Goal: Information Seeking & Learning: Find specific page/section

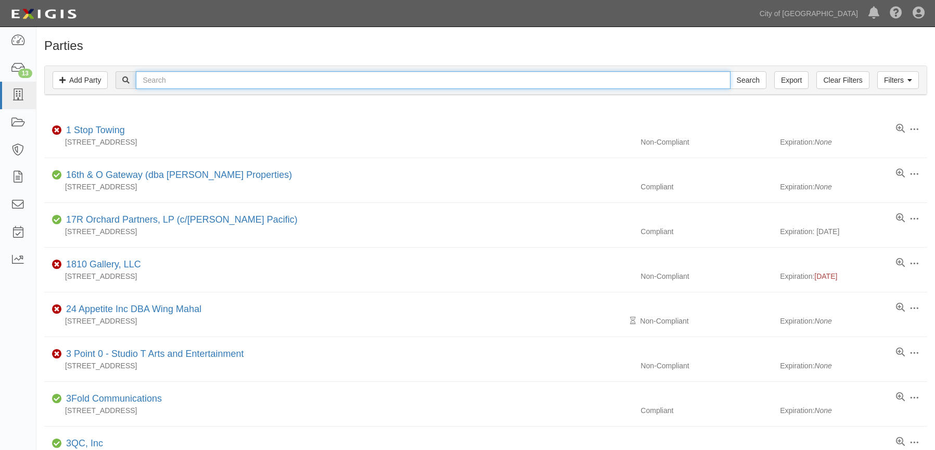
drag, startPoint x: 0, startPoint y: 0, endPoint x: 180, endPoint y: 81, distance: 197.5
click at [180, 81] on input "text" at bounding box center [433, 80] width 594 height 18
type input "a1"
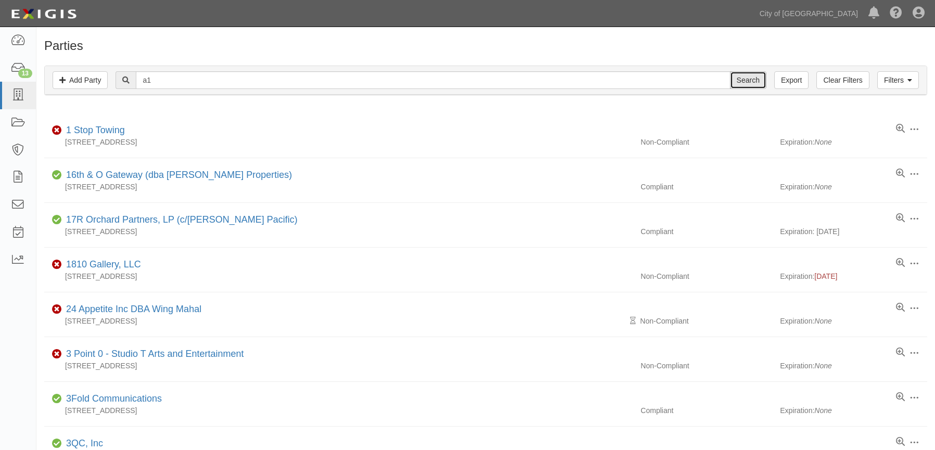
click at [750, 78] on input "Search" at bounding box center [748, 80] width 36 height 18
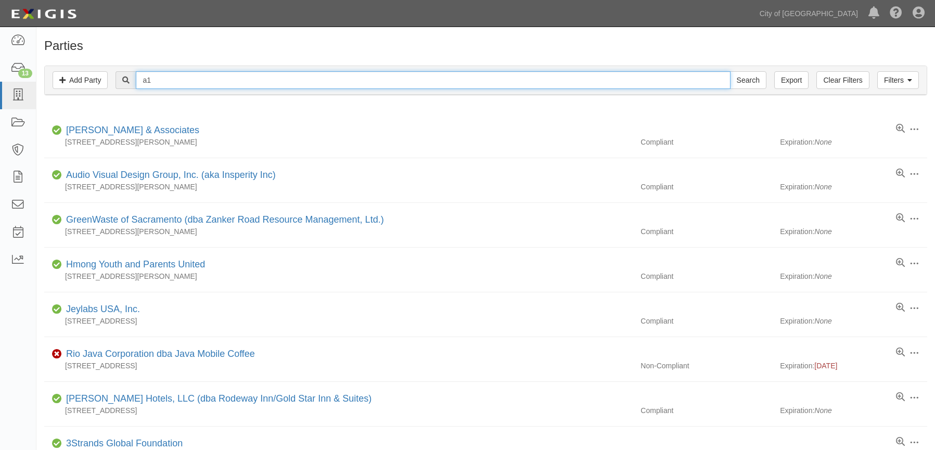
click at [149, 81] on input "a1" at bounding box center [433, 80] width 594 height 18
type input "a-1"
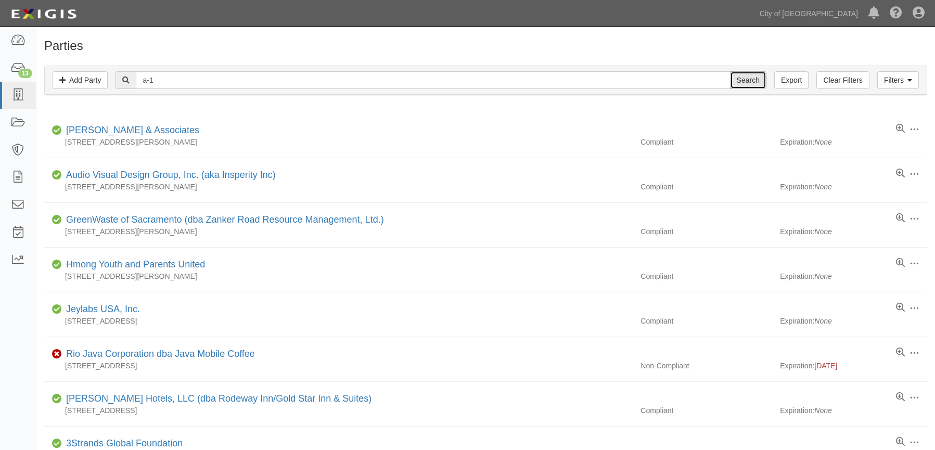
click at [753, 86] on input "Search" at bounding box center [748, 80] width 36 height 18
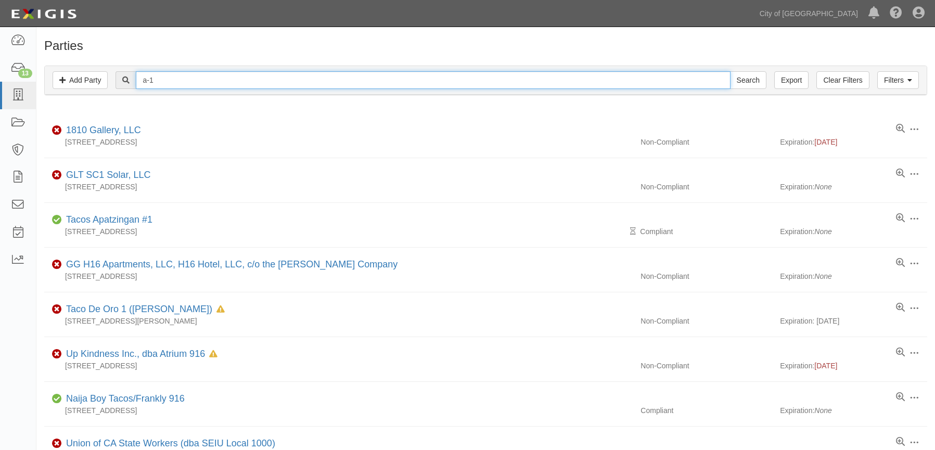
click at [231, 76] on input "a-1" at bounding box center [433, 80] width 594 height 18
type input "a"
type input "towing"
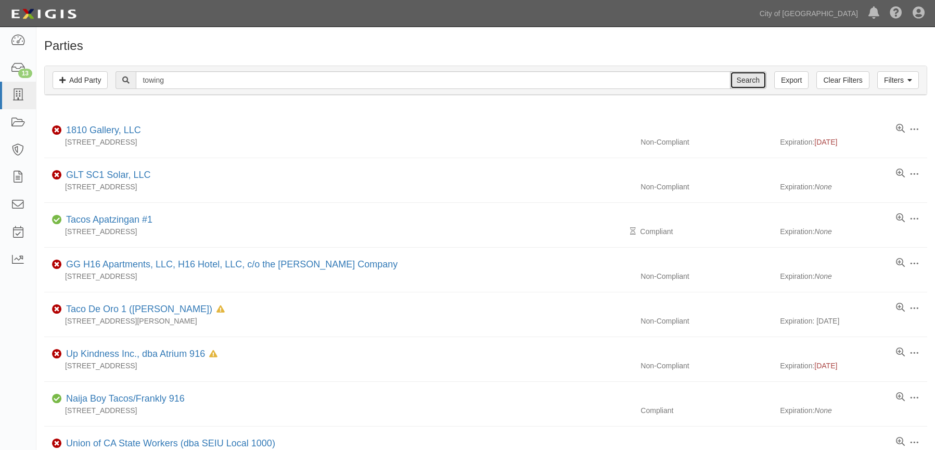
click at [744, 78] on input "Search" at bounding box center [748, 80] width 36 height 18
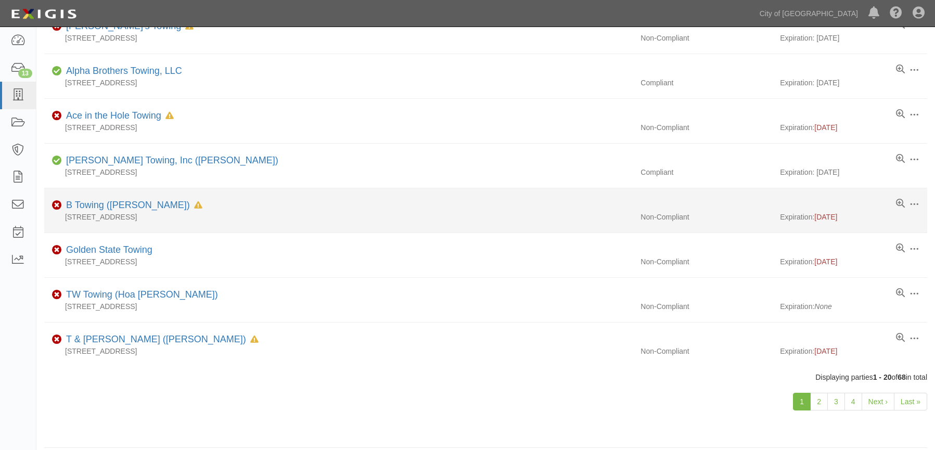
scroll to position [650, 0]
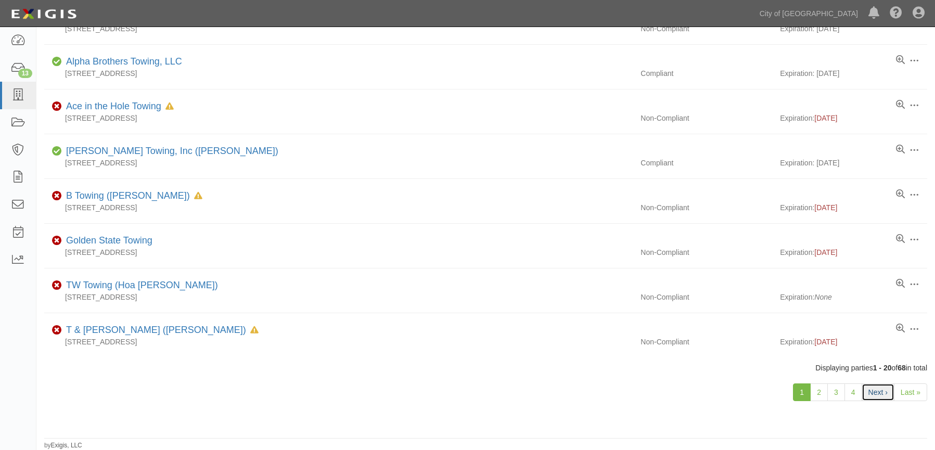
click at [878, 394] on link "Next ›" at bounding box center [878, 393] width 33 height 18
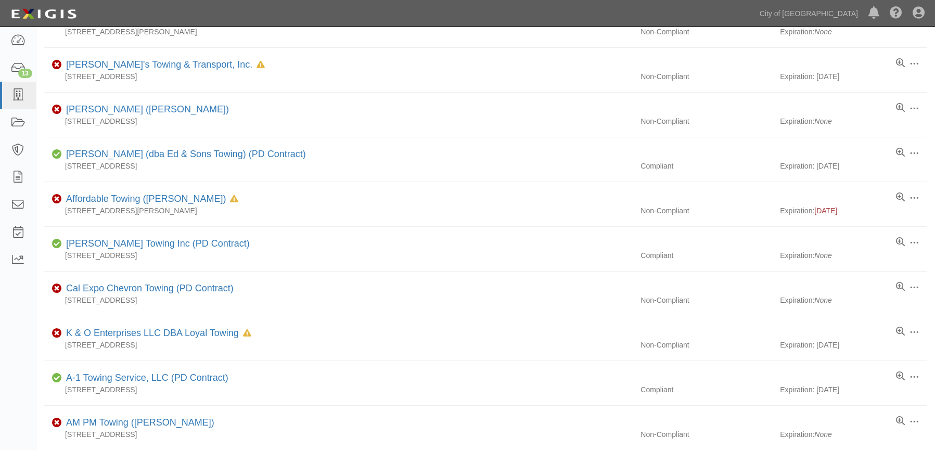
scroll to position [520, 0]
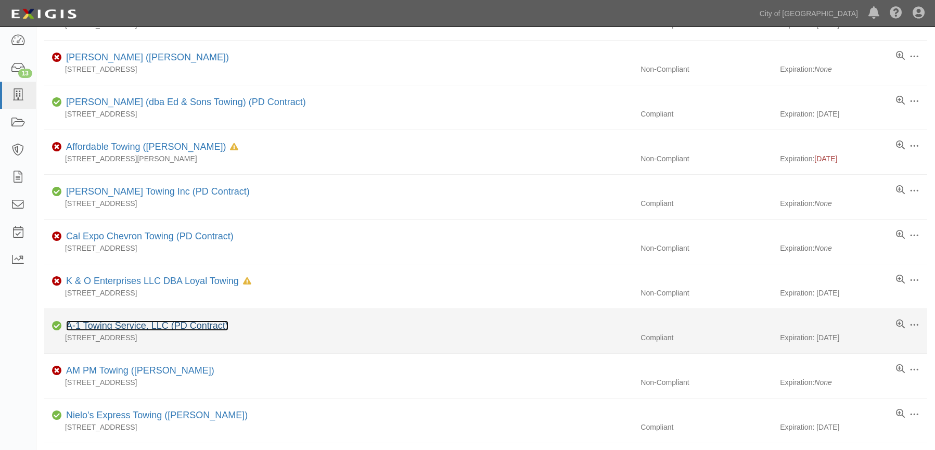
click at [211, 329] on link "A-1 Towing Service, LLC (PD Contract)" at bounding box center [147, 326] width 162 height 10
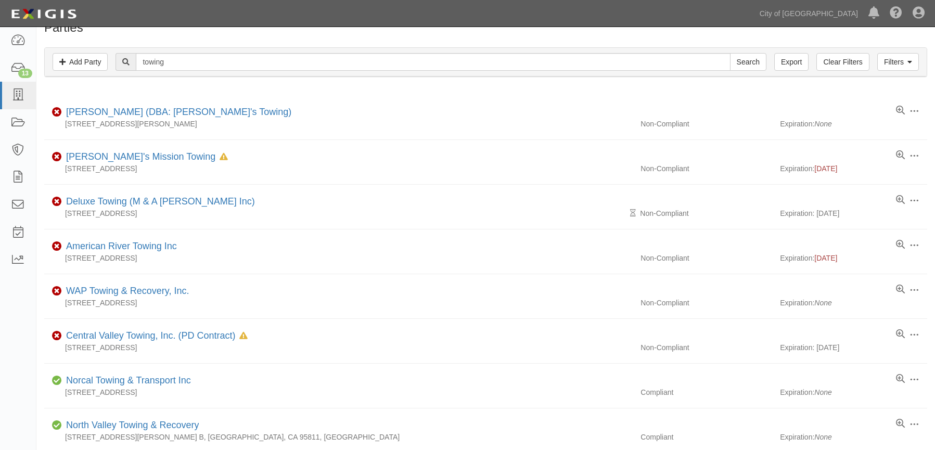
scroll to position [0, 0]
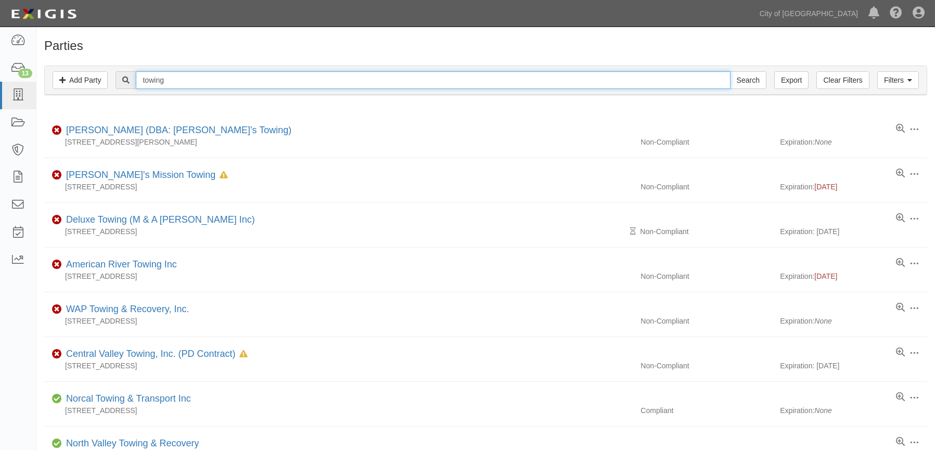
drag, startPoint x: 176, startPoint y: 80, endPoint x: 136, endPoint y: 78, distance: 40.2
click at [136, 78] on div "towing Search" at bounding box center [441, 80] width 650 height 18
type input "t & t"
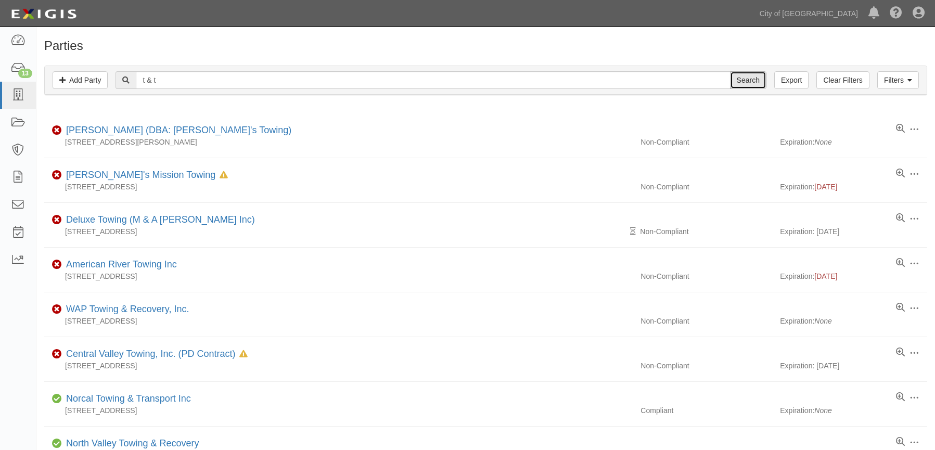
click at [746, 81] on input "Search" at bounding box center [748, 80] width 36 height 18
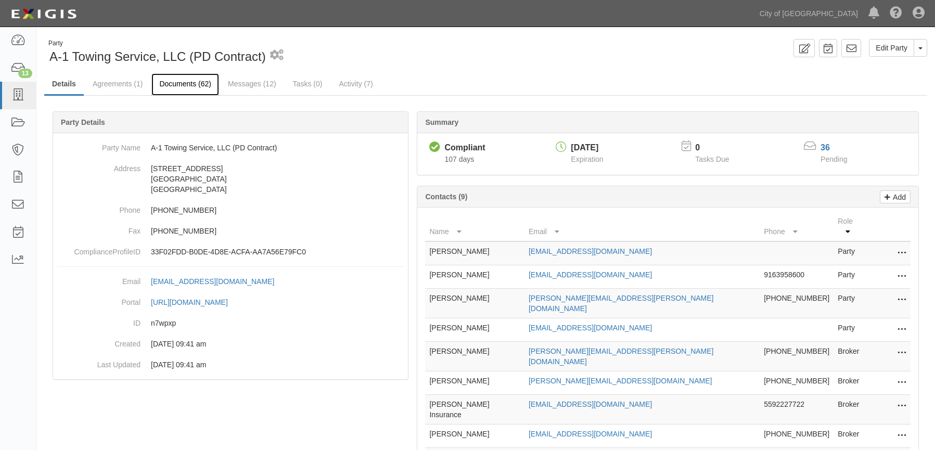
click at [205, 87] on link "Documents (62)" at bounding box center [185, 84] width 68 height 22
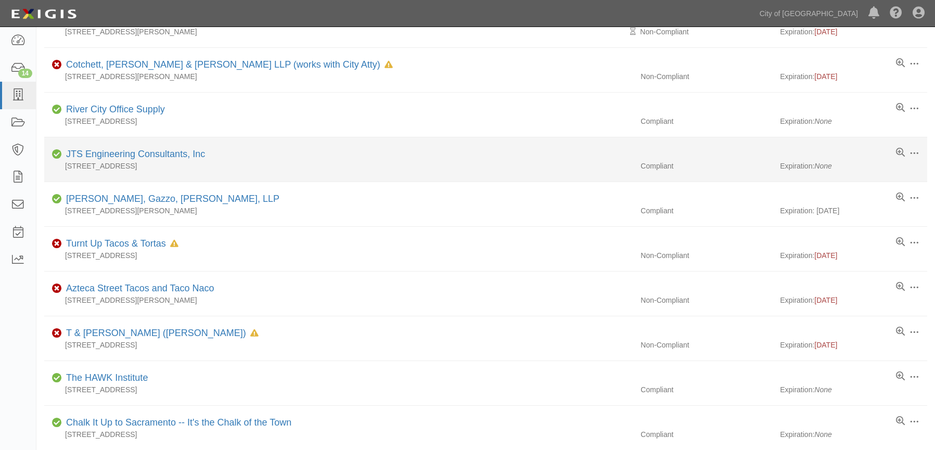
scroll to position [260, 0]
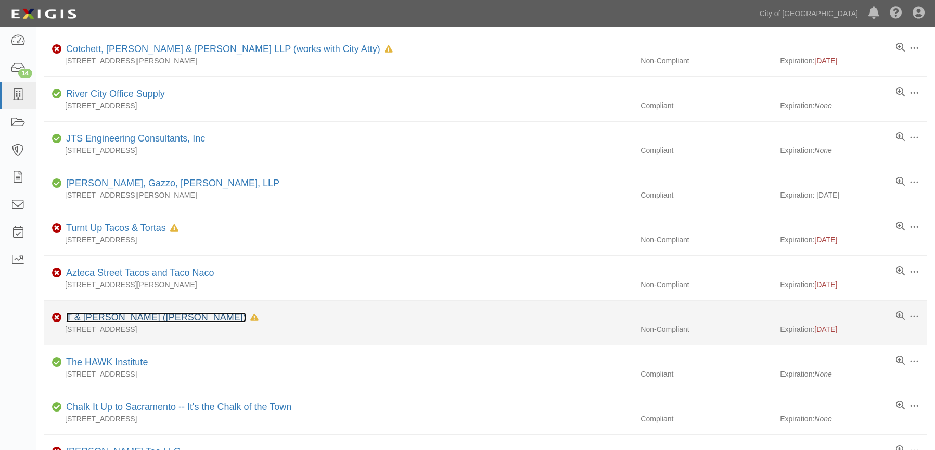
click at [164, 320] on link "T & [PERSON_NAME] ([PERSON_NAME])" at bounding box center [156, 317] width 180 height 10
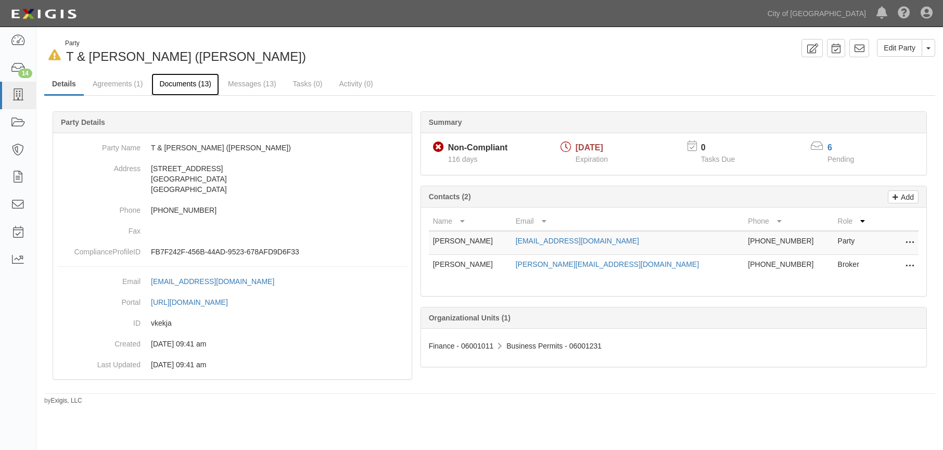
click at [171, 82] on link "Documents (13)" at bounding box center [185, 84] width 68 height 22
